Goal: Information Seeking & Learning: Learn about a topic

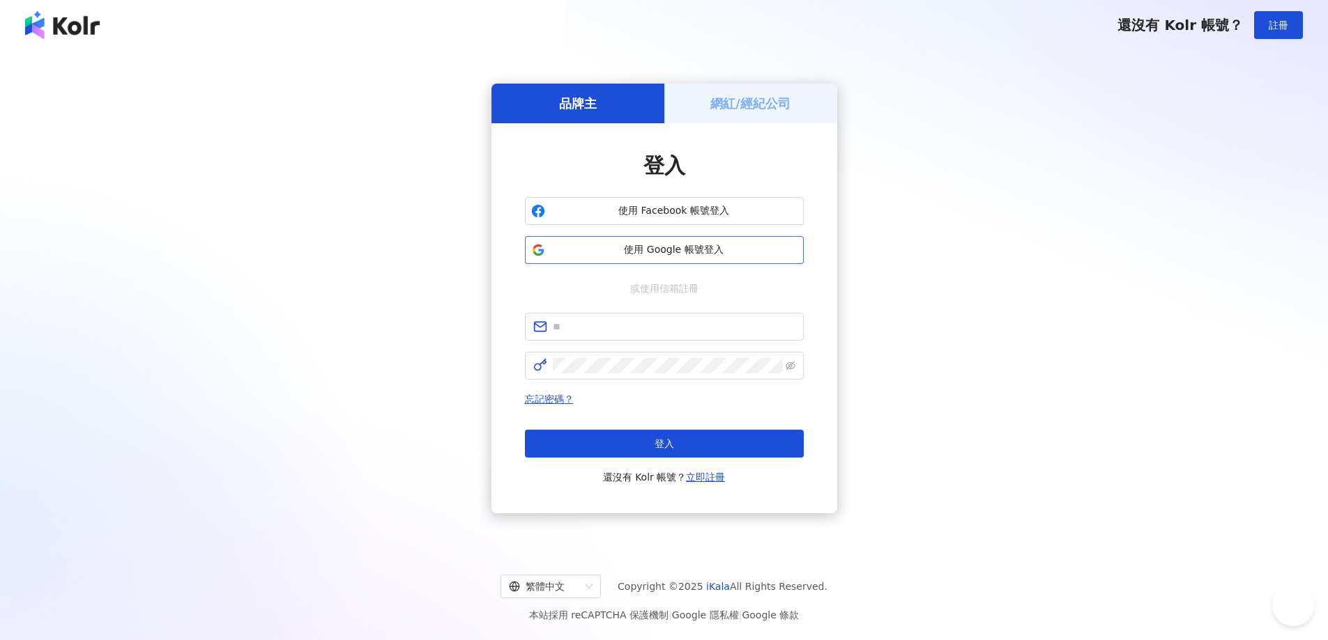
click at [654, 249] on span "使用 Google 帳號登入" at bounding box center [674, 250] width 247 height 14
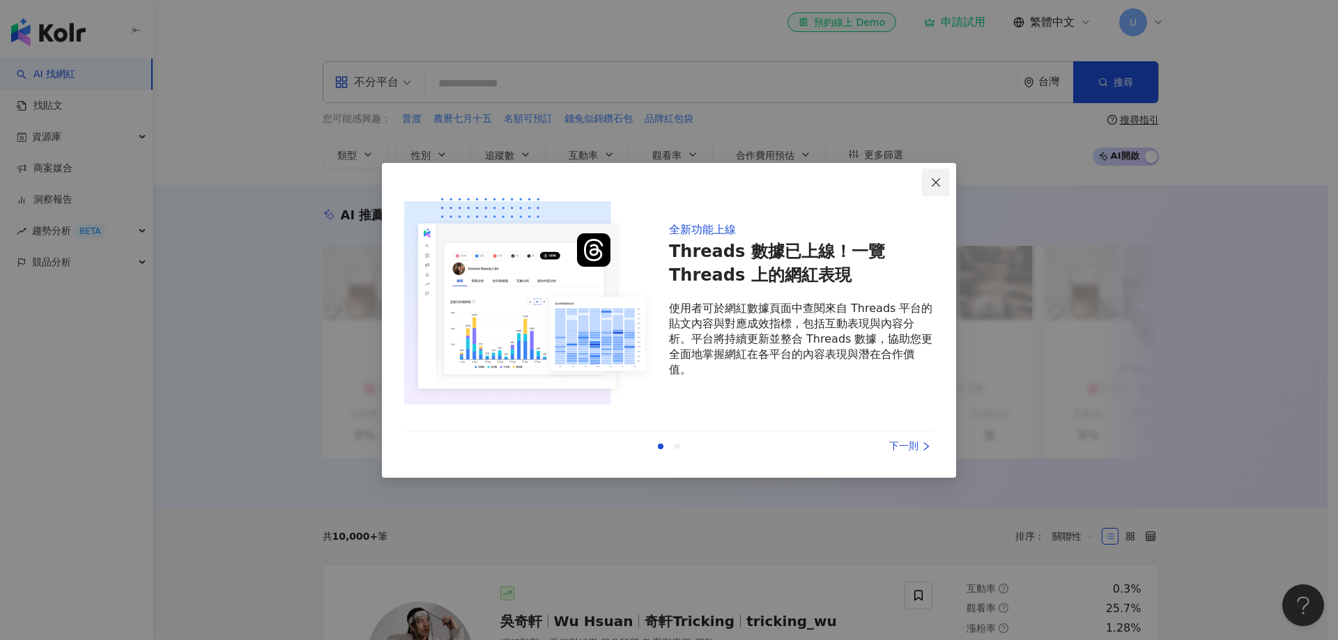
click at [932, 177] on icon "close" at bounding box center [935, 182] width 11 height 11
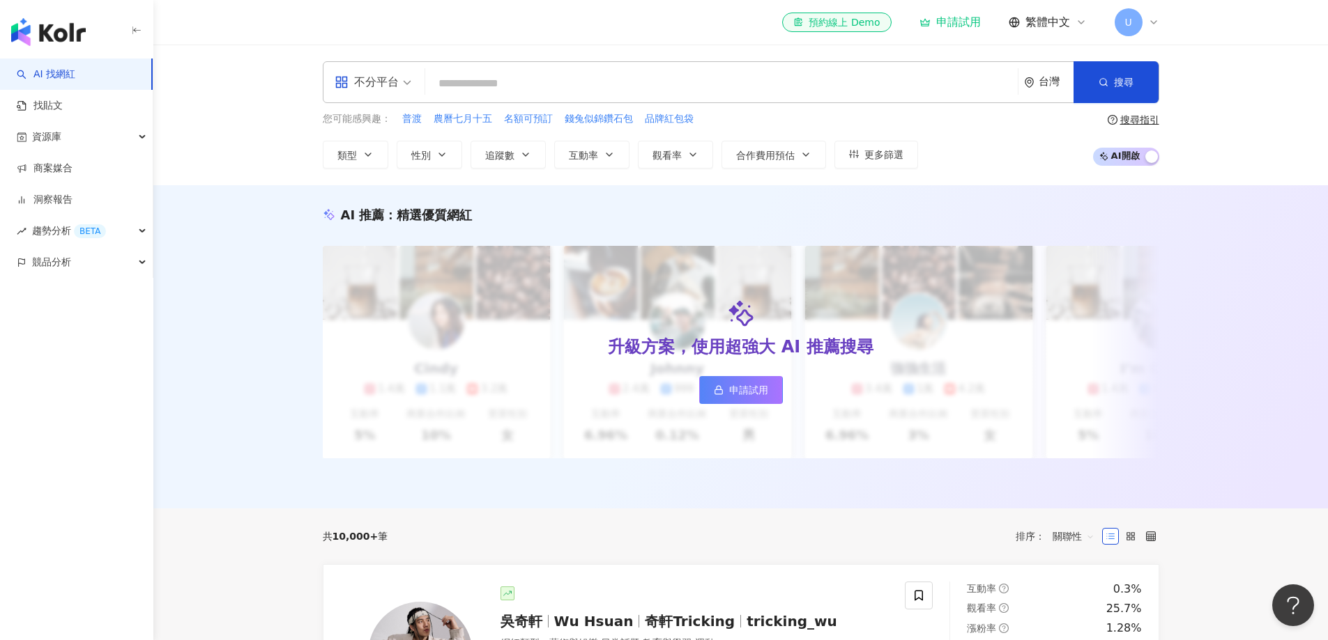
click at [1151, 24] on icon at bounding box center [1153, 22] width 11 height 11
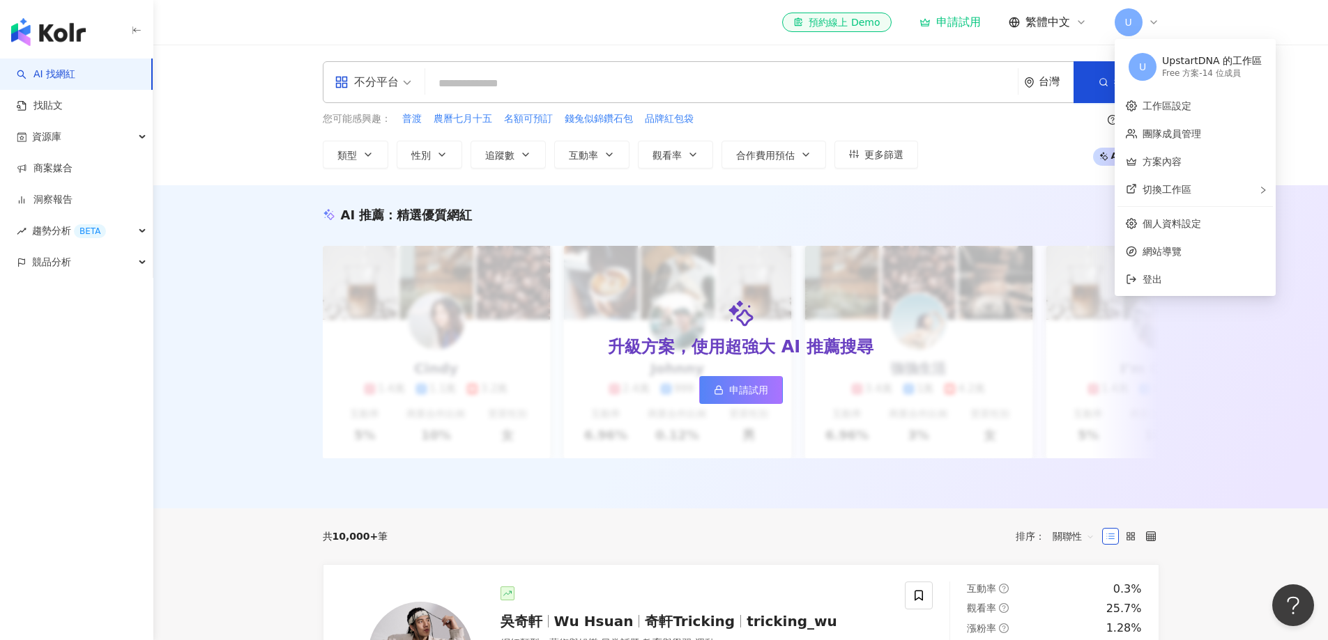
click at [1222, 438] on div "AI 推薦 ： 精選優質網紅 升級方案，使用超強大 AI 推薦搜尋 申請試用 Cindy 1.4萬 1.1萬 3.2萬 互動率 5% 商業合作比例 10% 受…" at bounding box center [740, 346] width 1174 height 323
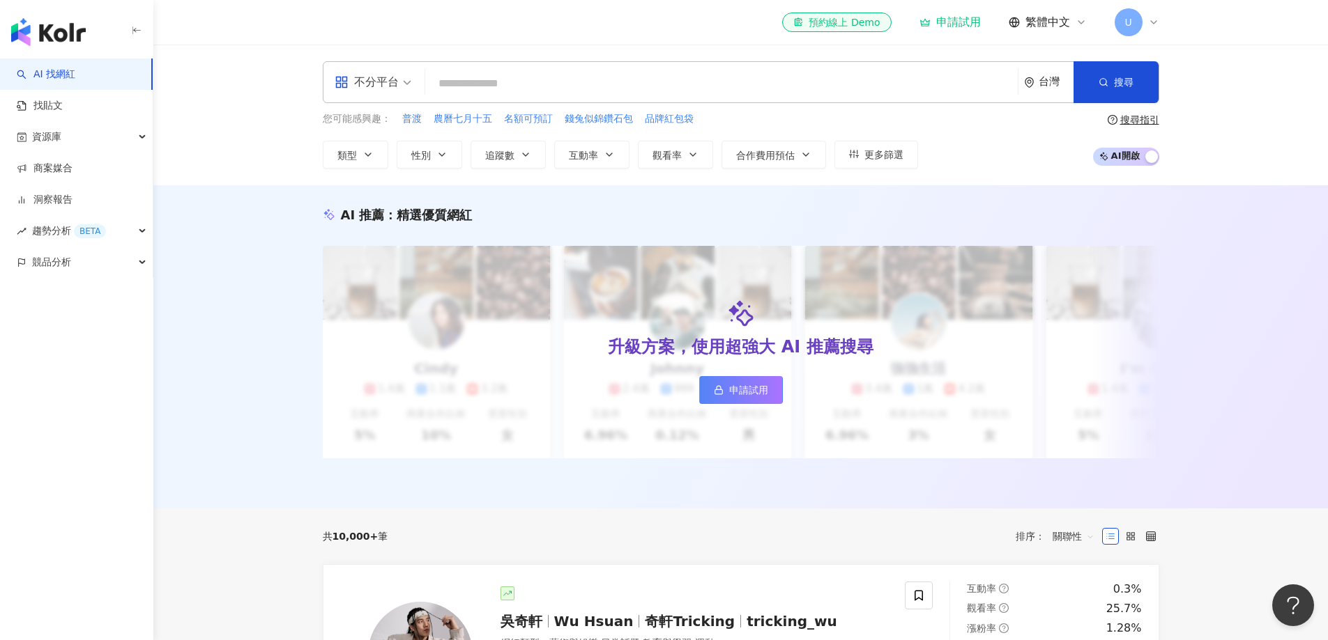
click at [512, 79] on input "search" at bounding box center [721, 83] width 581 height 26
paste input "*******"
type input "*******"
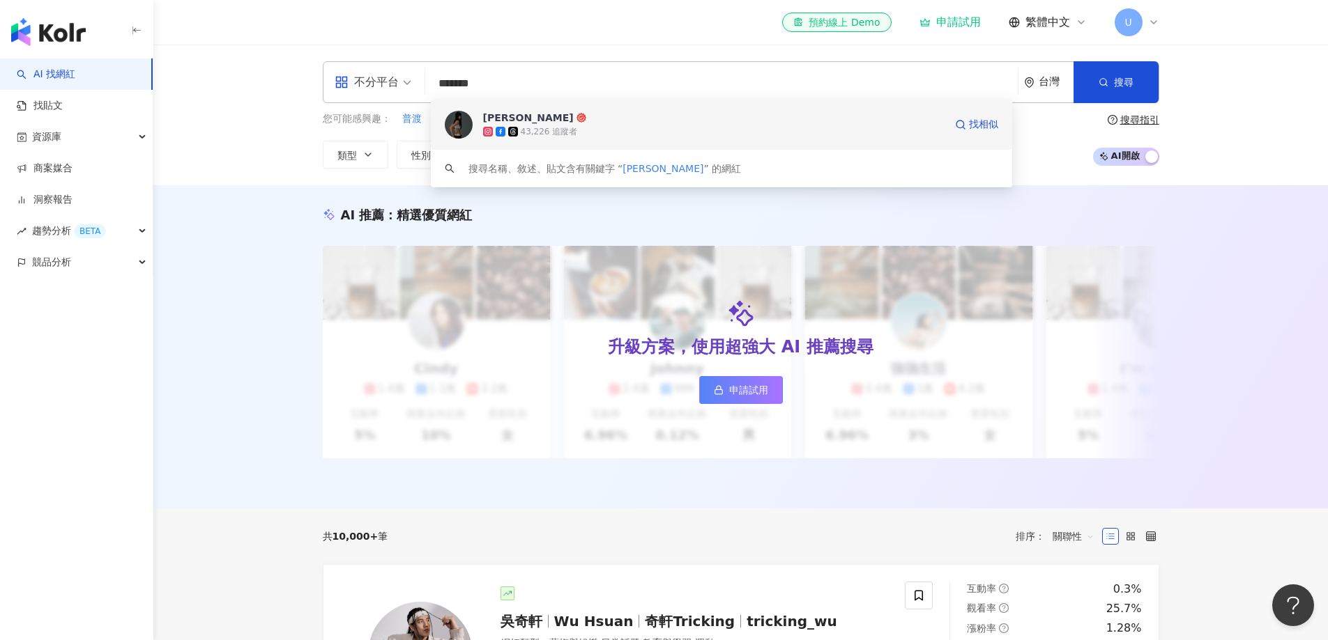
click at [486, 117] on div "[PERSON_NAME]" at bounding box center [528, 118] width 91 height 14
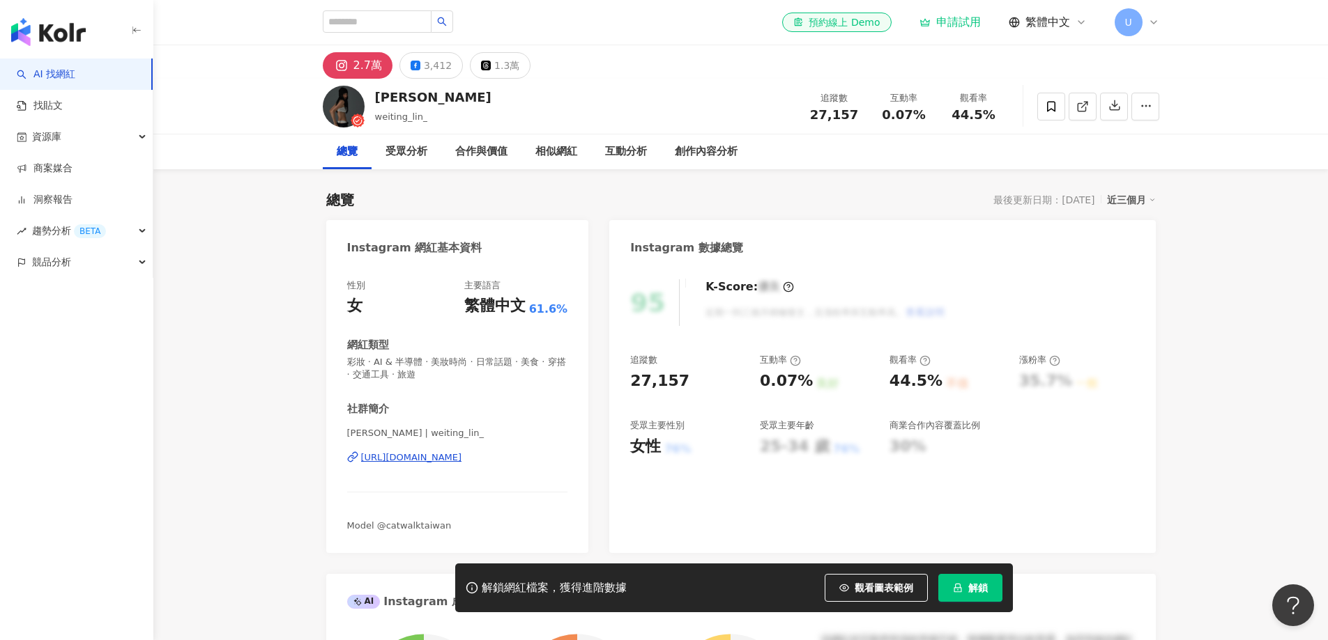
click at [816, 385] on div "良好" at bounding box center [827, 383] width 22 height 15
click at [1144, 302] on div "95 K-Score : 優良 近期一到三個月積極發文，且漲粉率與互動率高。 查看說明 追蹤數 27,157 互動率 0.07% 良好 觀看率 44.5% 不…" at bounding box center [882, 410] width 546 height 288
click at [955, 26] on div "申請試用" at bounding box center [949, 22] width 61 height 14
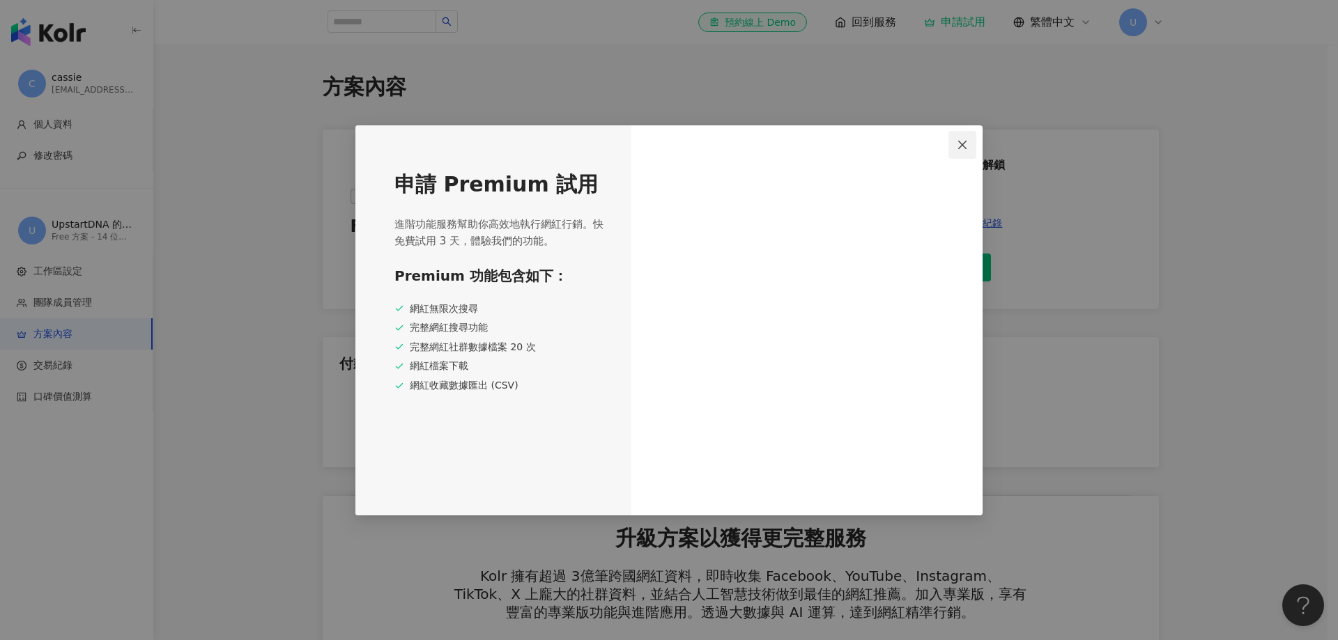
click at [964, 144] on icon "close" at bounding box center [962, 145] width 8 height 8
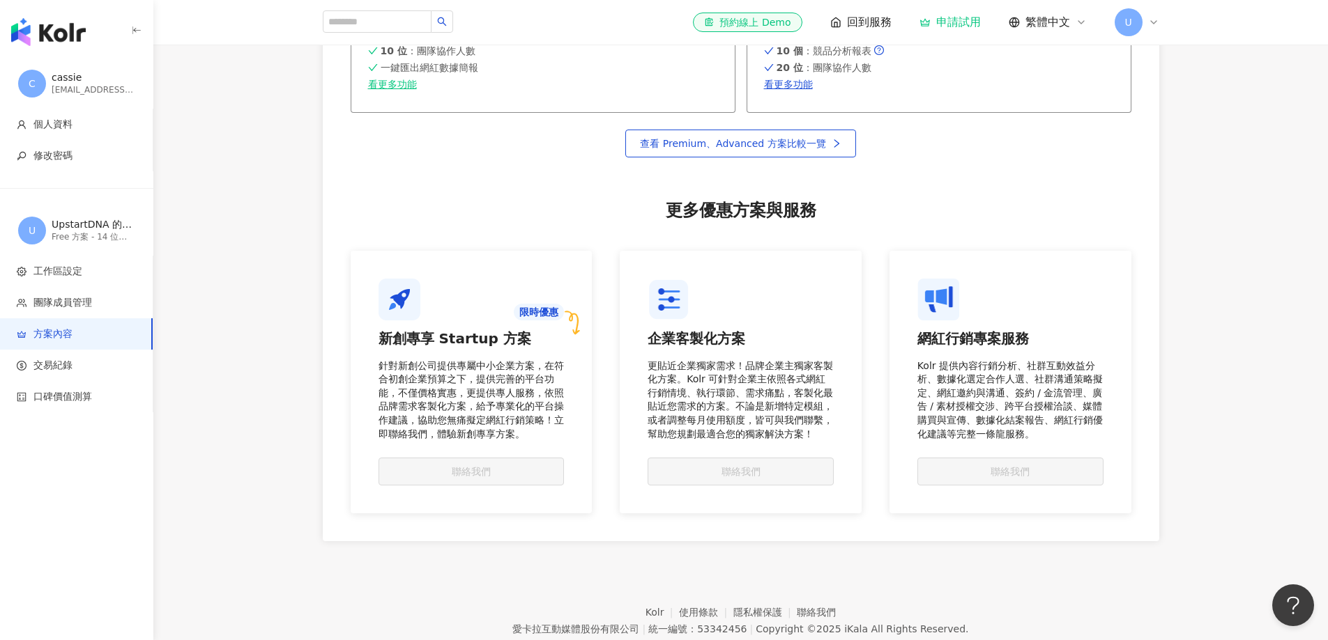
scroll to position [1107, 0]
